Goal: Task Accomplishment & Management: Use online tool/utility

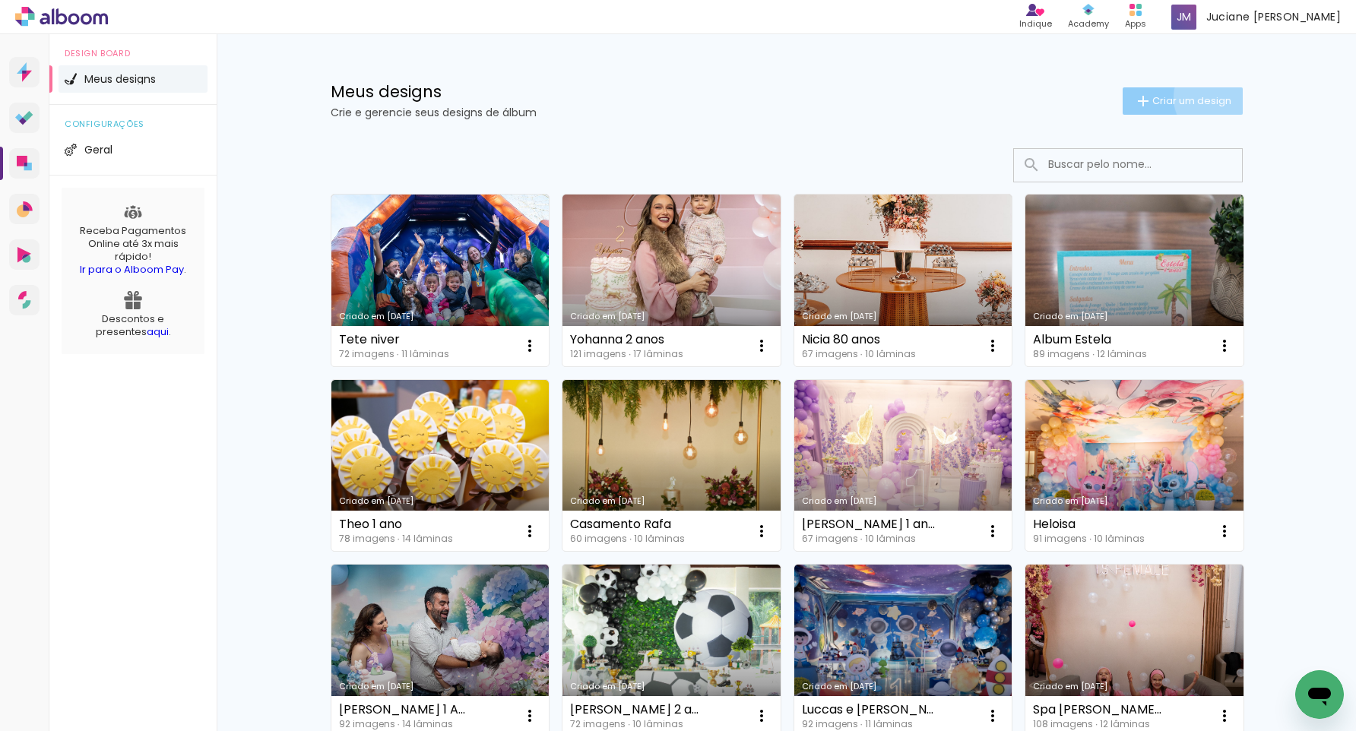
click at [1213, 97] on span "Criar um design" at bounding box center [1191, 101] width 79 height 10
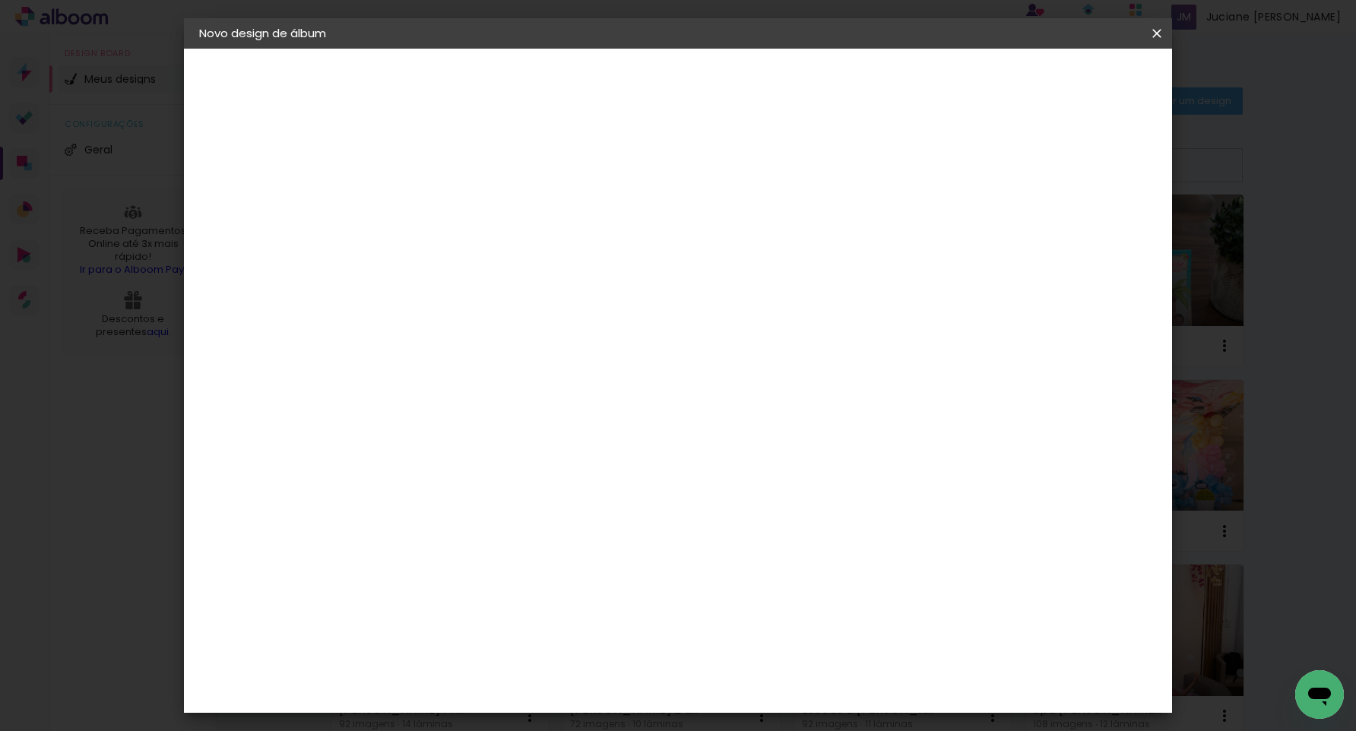
click at [448, 207] on input at bounding box center [448, 204] width 0 height 24
type input "[PERSON_NAME]"
type paper-input "[PERSON_NAME]"
click at [0, 0] on slot "Avançar" at bounding box center [0, 0] width 0 height 0
click at [563, 286] on input at bounding box center [487, 289] width 154 height 19
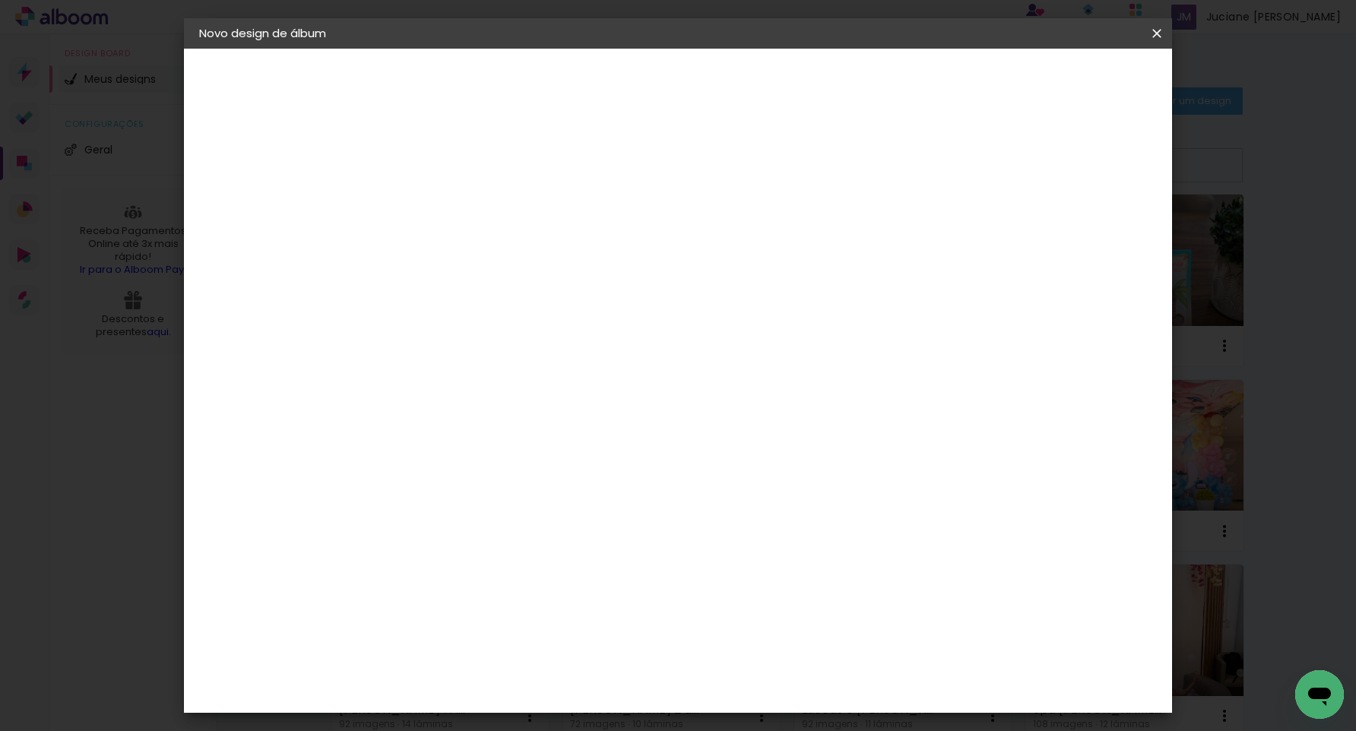
type input "ticc"
type paper-input "ticc"
click at [486, 344] on div "Ticcolor" at bounding box center [462, 343] width 49 height 12
click at [0, 0] on slot "Avançar" at bounding box center [0, 0] width 0 height 0
click at [507, 253] on input "text" at bounding box center [477, 265] width 59 height 24
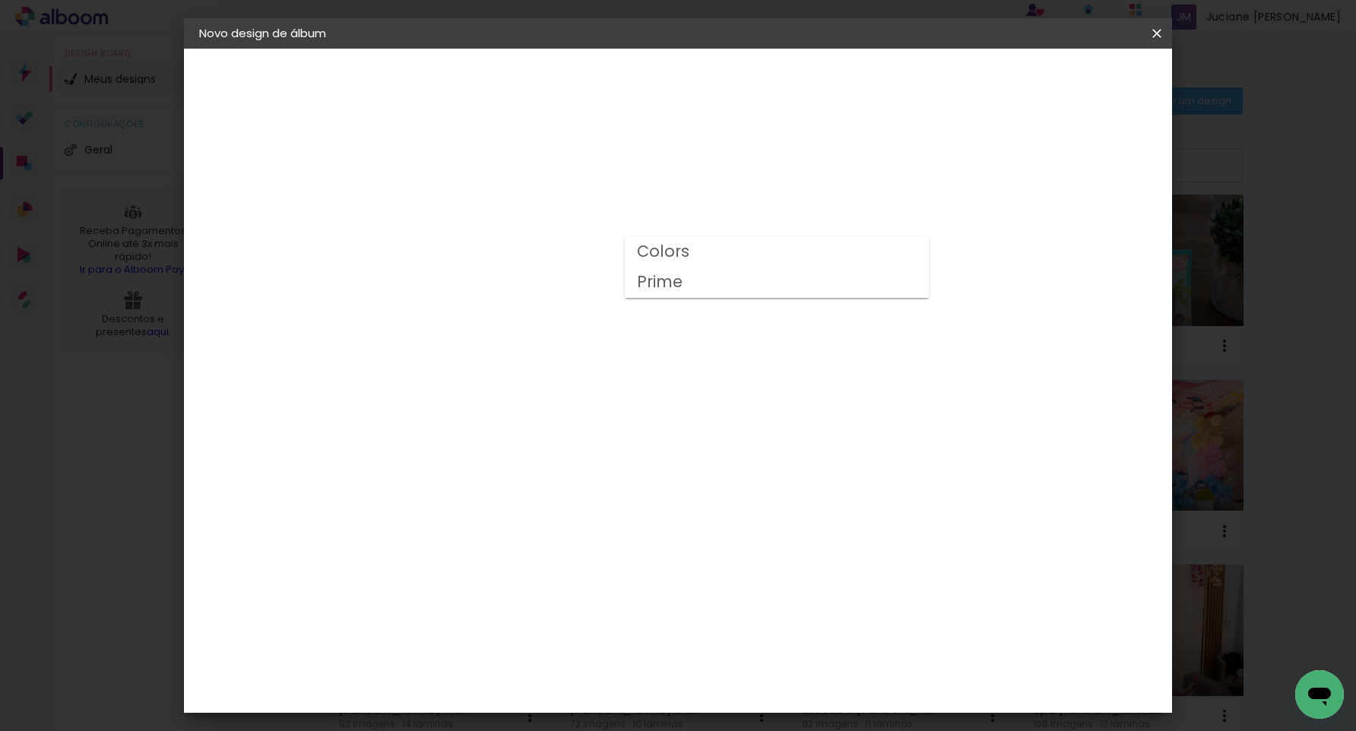
click at [788, 290] on paper-item "Prime" at bounding box center [777, 283] width 304 height 30
type input "Prime"
click at [550, 473] on span "25 × 30" at bounding box center [515, 493] width 71 height 40
click at [695, 69] on paper-button "Avançar" at bounding box center [658, 81] width 74 height 26
click at [987, 166] on div at bounding box center [981, 164] width 14 height 14
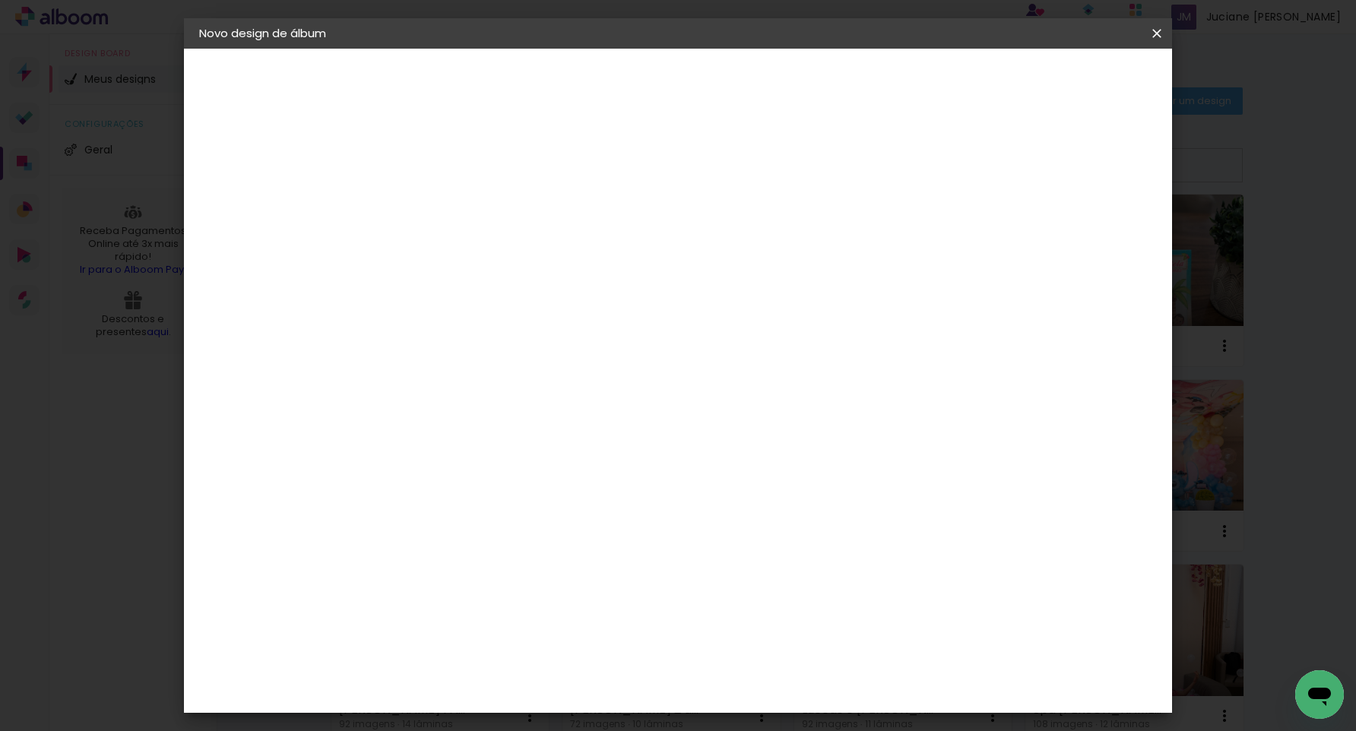
type paper-checkbox "on"
click at [1073, 83] on span "Iniciar design" at bounding box center [1038, 80] width 69 height 11
